Goal: Transaction & Acquisition: Obtain resource

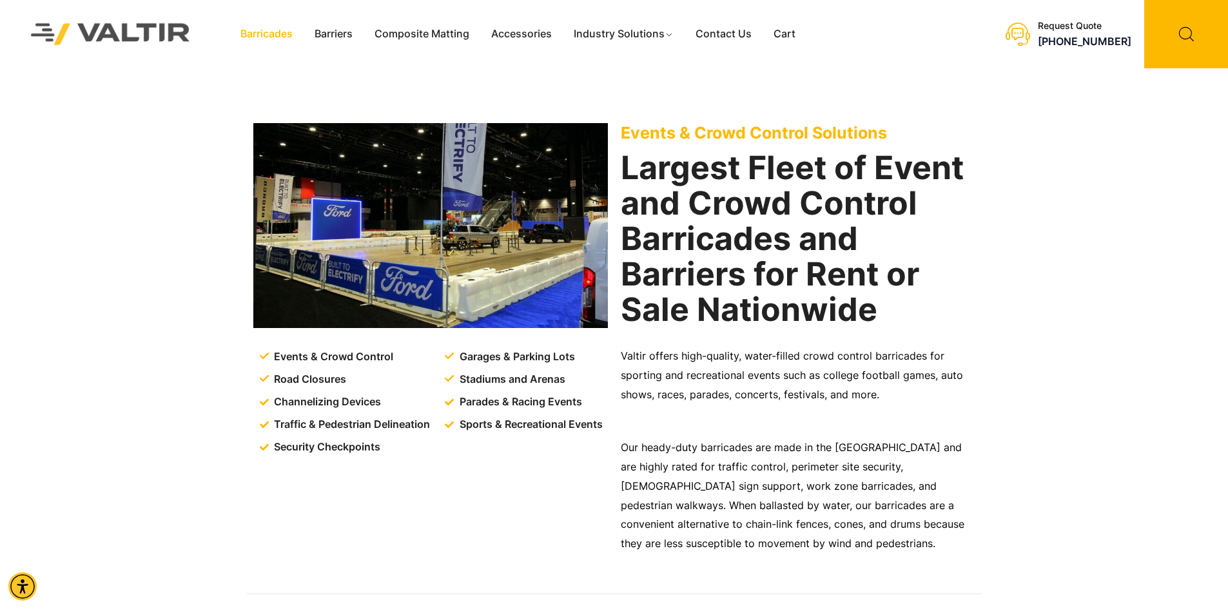
click at [281, 26] on link "Barricades" at bounding box center [266, 33] width 74 height 19
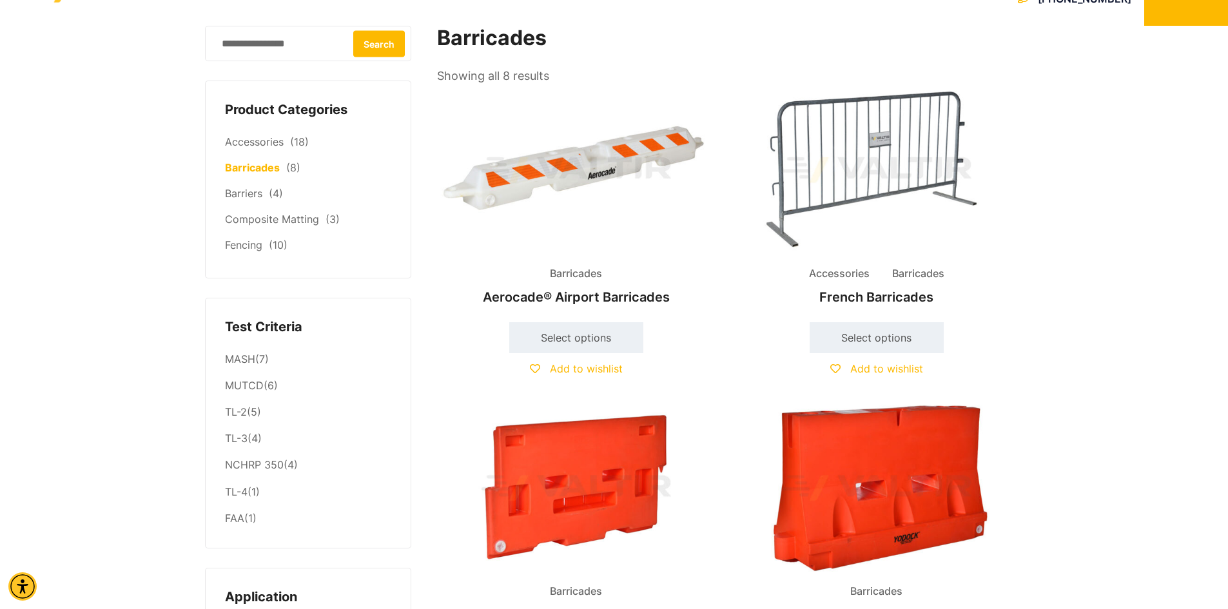
scroll to position [64, 0]
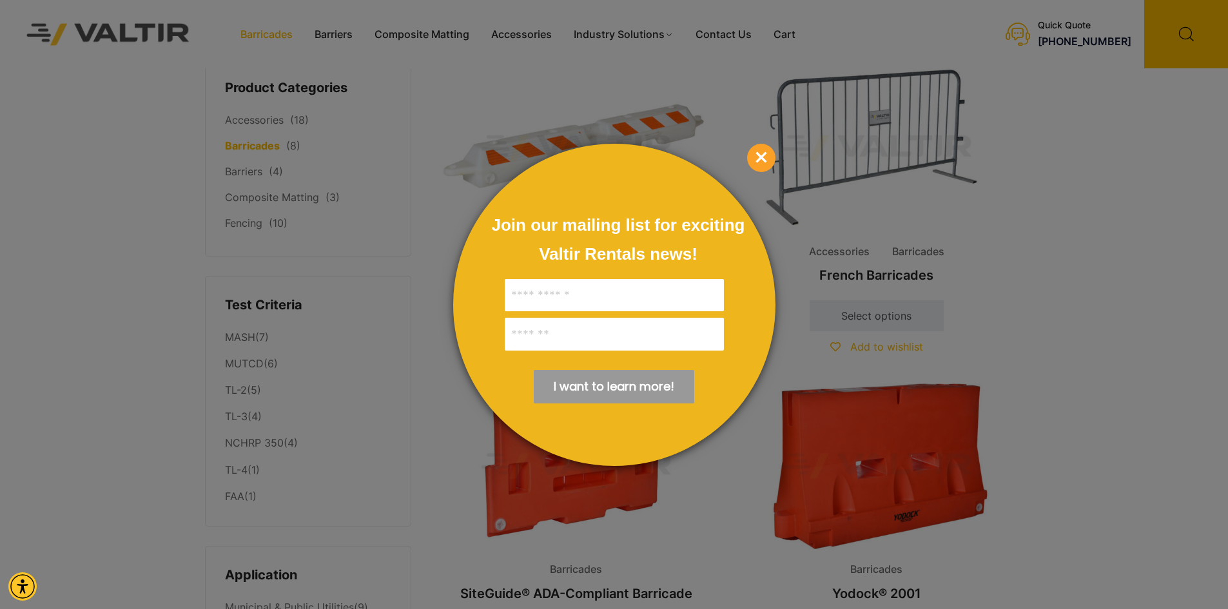
click at [748, 144] on p "×" at bounding box center [761, 158] width 28 height 28
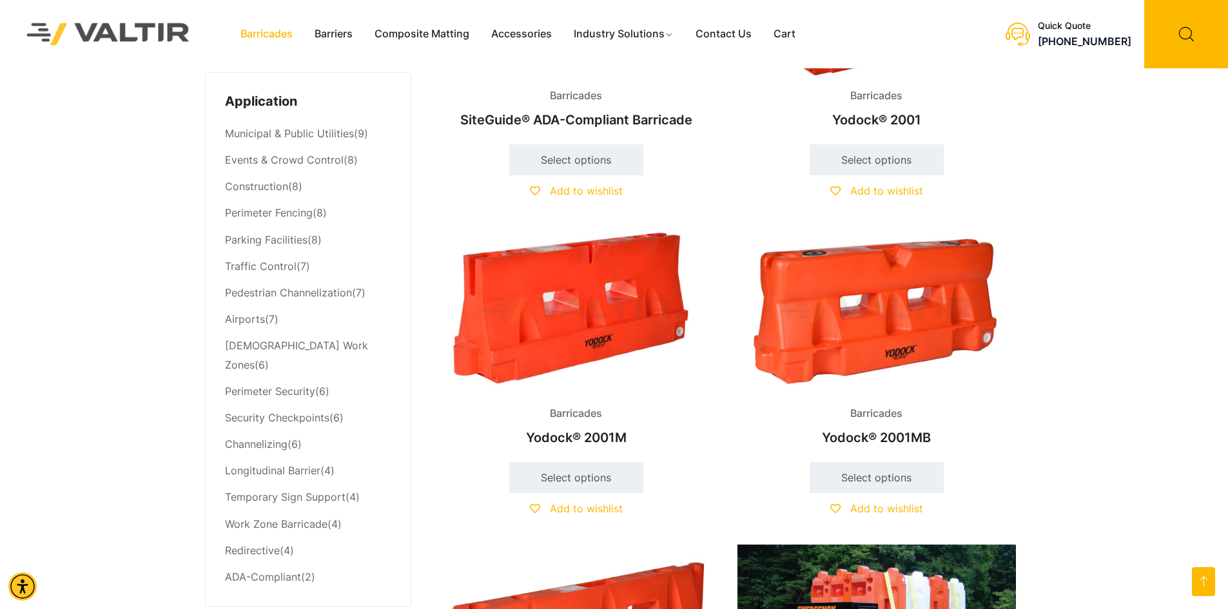
scroll to position [516, 0]
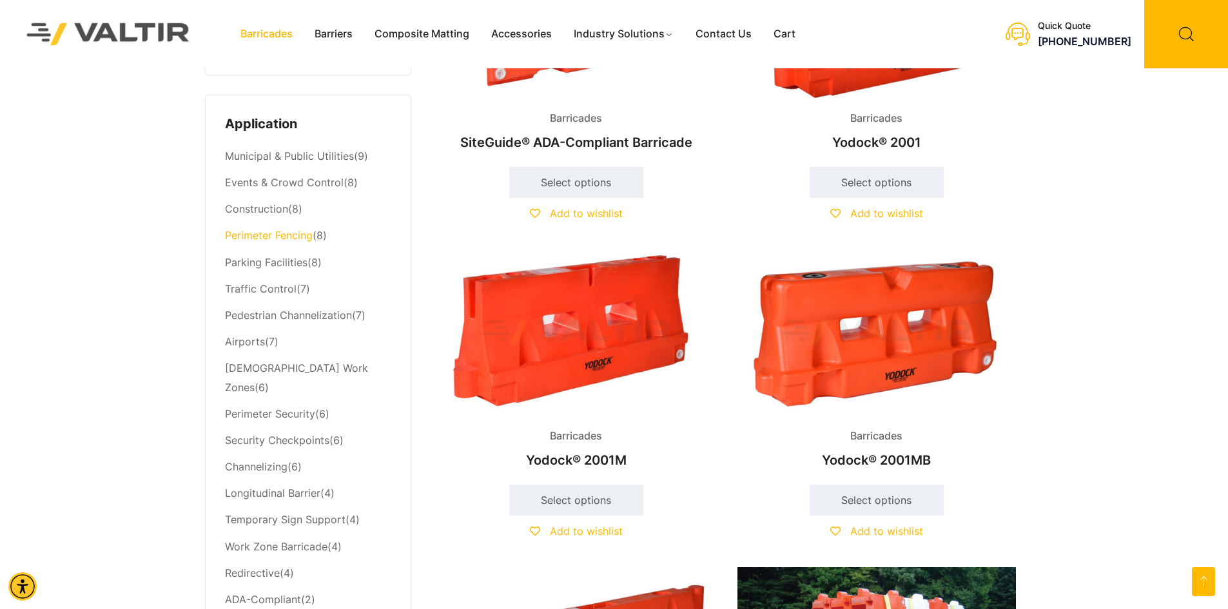
click at [249, 242] on link "Perimeter Fencing" at bounding box center [269, 235] width 88 height 13
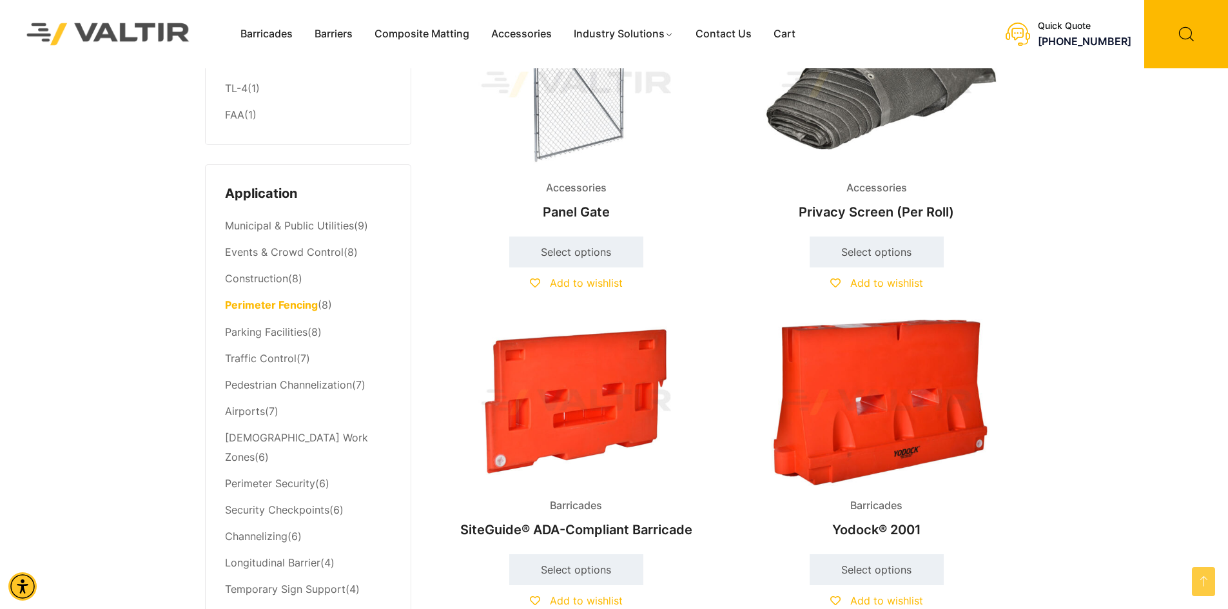
scroll to position [451, 0]
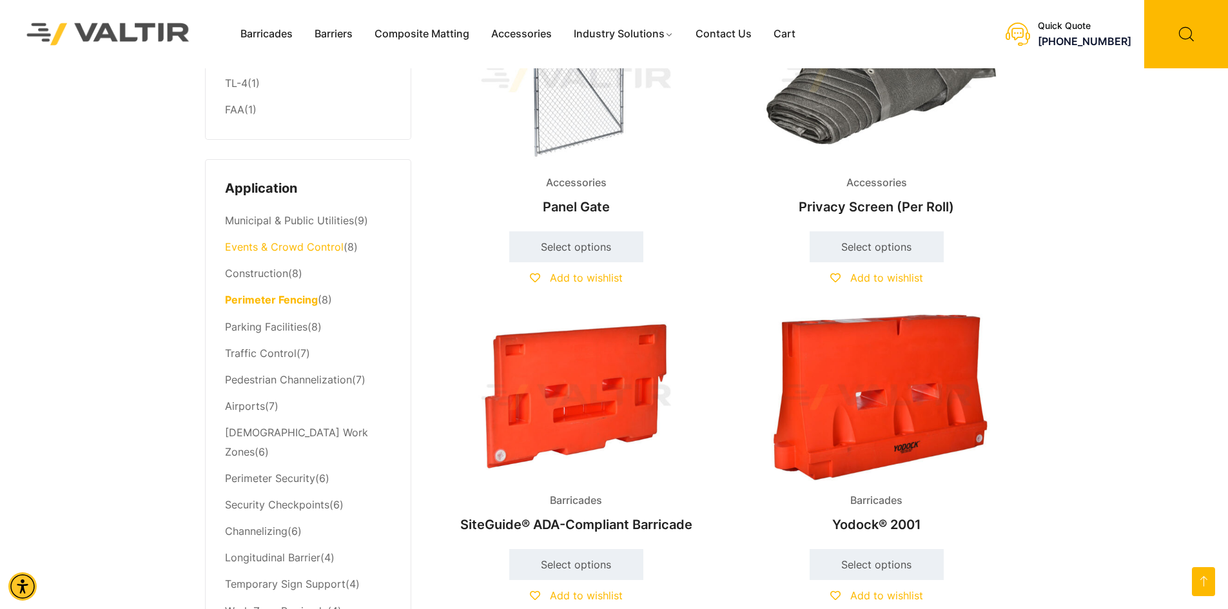
click at [315, 252] on link "Events & Crowd Control" at bounding box center [284, 246] width 119 height 13
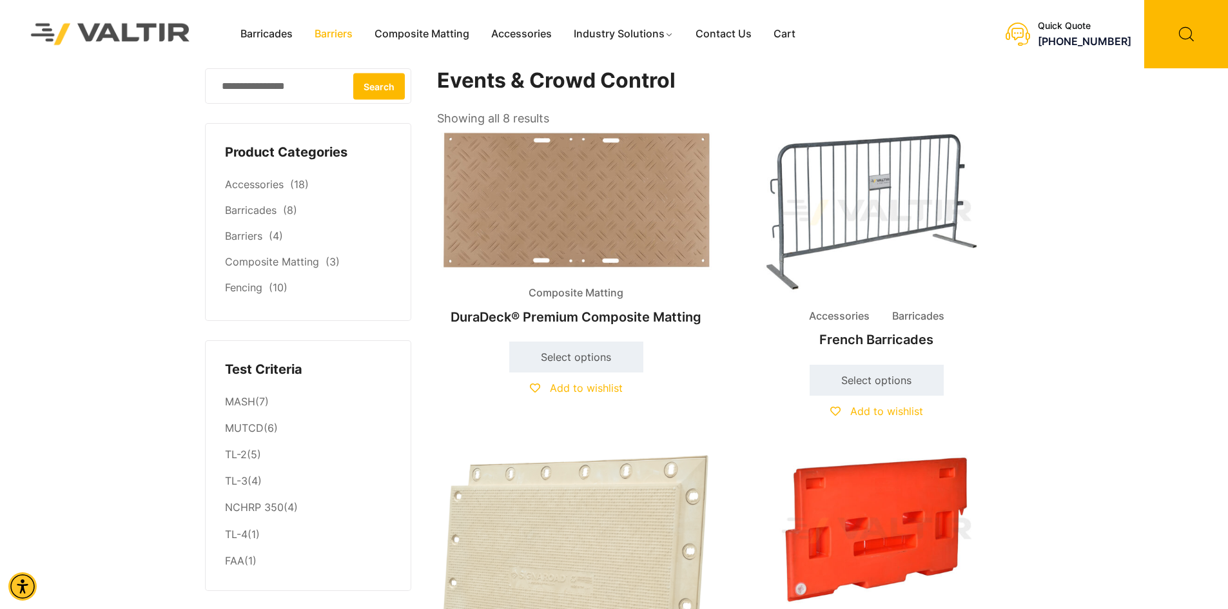
click at [321, 32] on link "Barriers" at bounding box center [334, 33] width 60 height 19
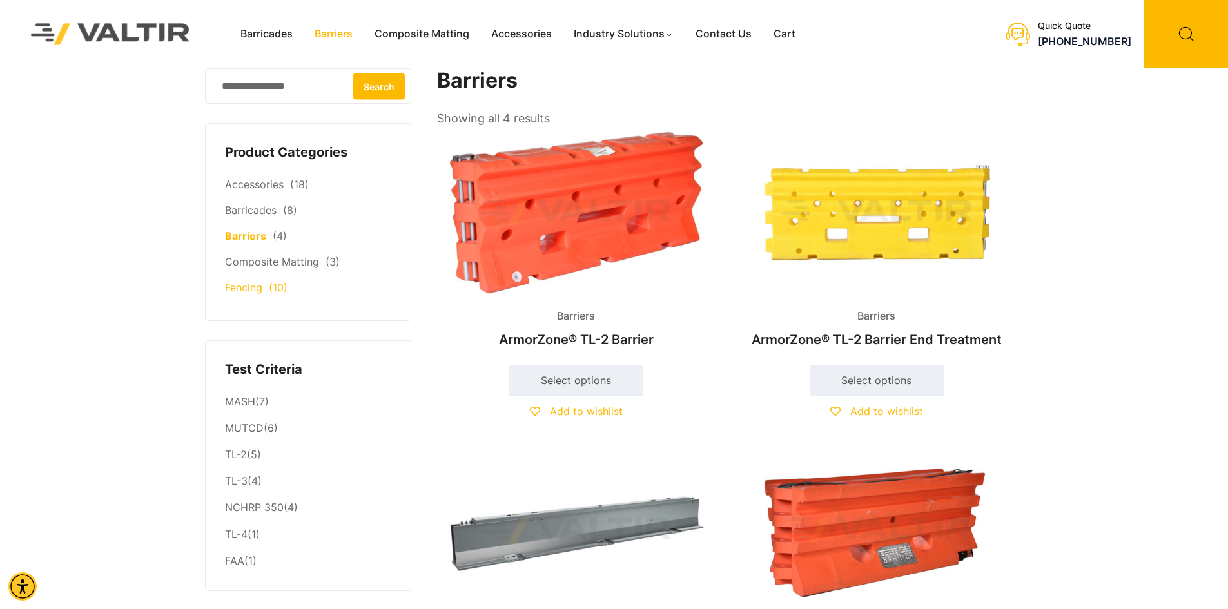
click at [257, 287] on link "Fencing" at bounding box center [243, 287] width 37 height 13
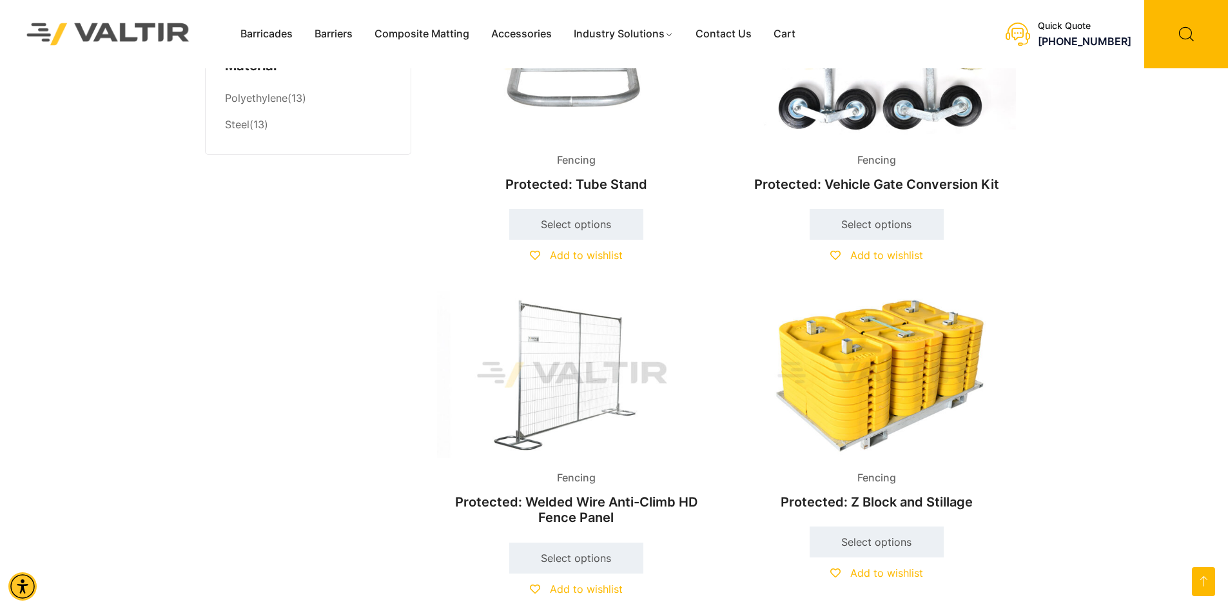
scroll to position [1096, 0]
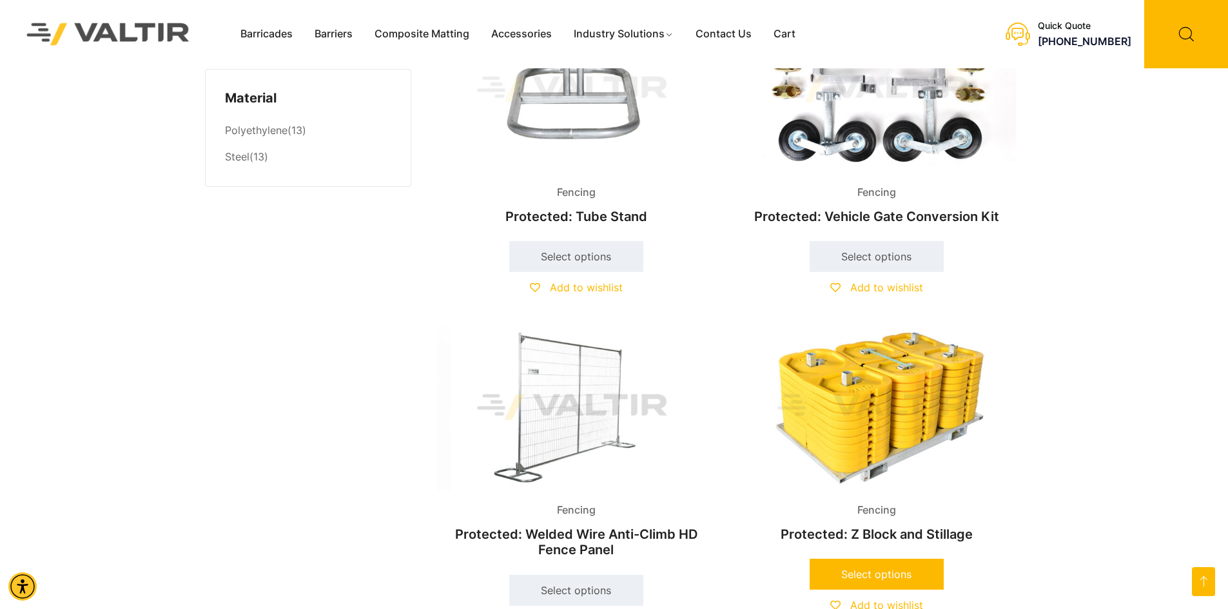
click at [908, 569] on link "Select options" at bounding box center [877, 574] width 134 height 31
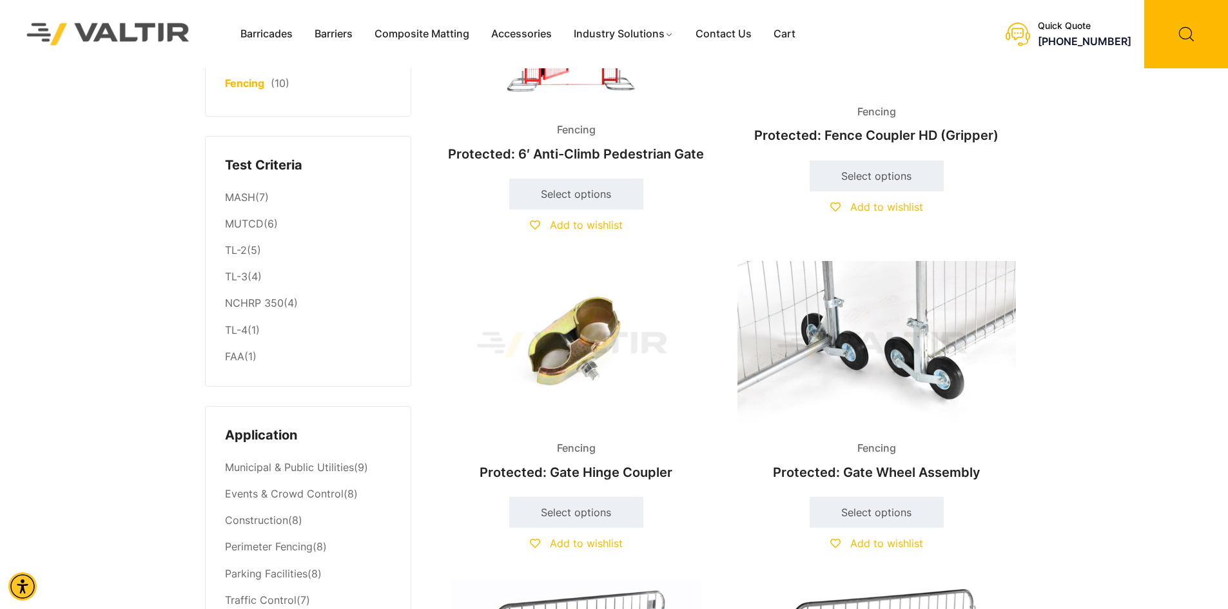
scroll to position [129, 0]
